Goal: Find specific page/section: Find specific page/section

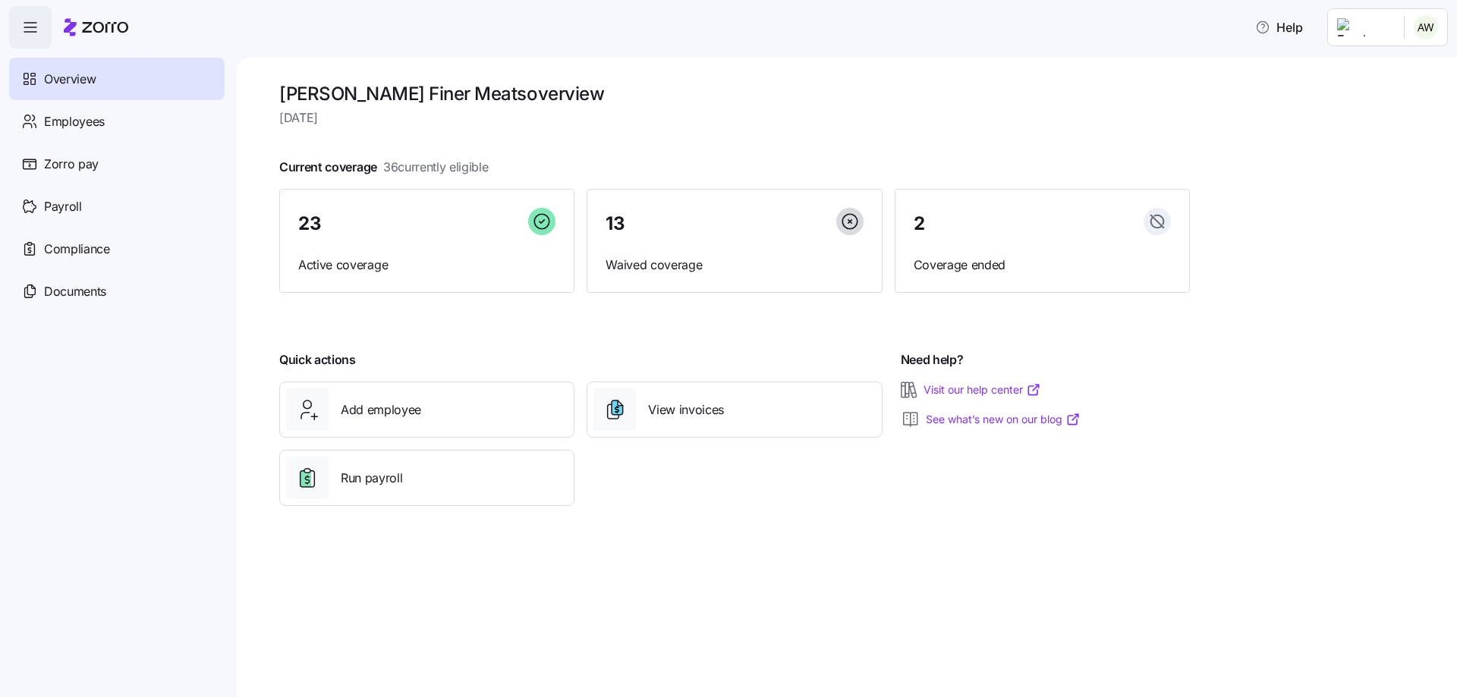
click at [70, 83] on span "Overview" at bounding box center [70, 79] width 52 height 19
click at [96, 250] on span "Compliance" at bounding box center [77, 249] width 66 height 19
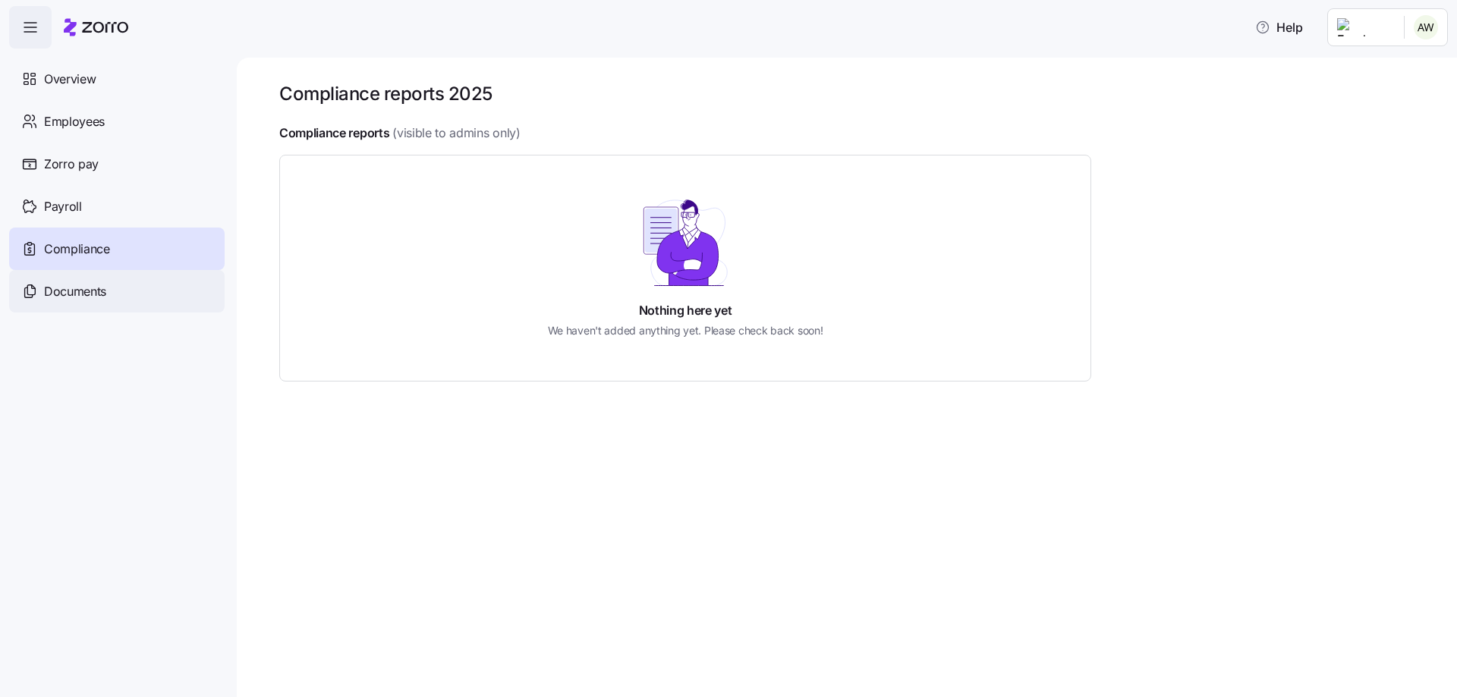
click at [72, 285] on span "Documents" at bounding box center [75, 291] width 62 height 19
